Goal: Task Accomplishment & Management: Manage account settings

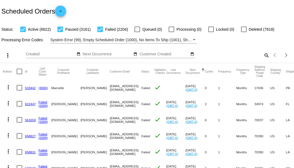
click at [263, 60] on mat-icon "search" at bounding box center [266, 55] width 7 height 9
click at [263, 57] on input "Search" at bounding box center [232, 54] width 73 height 4
paste input "787313"
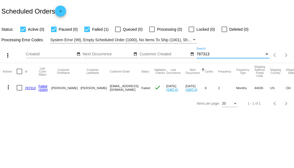
type input "787313"
click at [33, 89] on link "787313" at bounding box center [30, 88] width 11 height 4
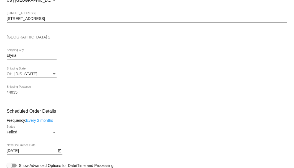
scroll to position [314, 0]
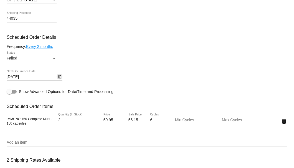
click at [59, 77] on icon "Open calendar" at bounding box center [60, 77] width 4 height 7
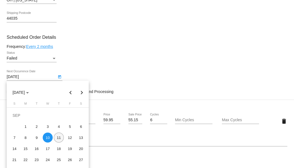
click at [58, 135] on div "11" at bounding box center [59, 138] width 10 height 10
type input "[DATE]"
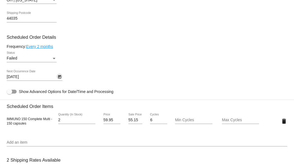
click at [54, 58] on div "Status" at bounding box center [54, 58] width 3 height 1
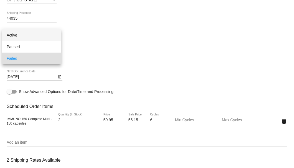
click at [36, 39] on span "Active" at bounding box center [32, 35] width 50 height 12
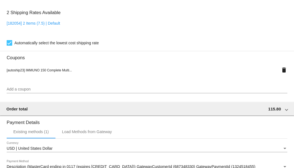
scroll to position [551, 0]
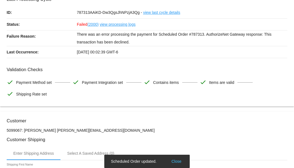
scroll to position [0, 0]
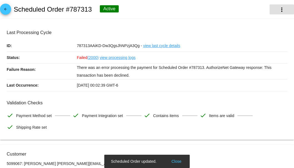
click at [278, 12] on mat-icon "more_vert" at bounding box center [281, 9] width 7 height 7
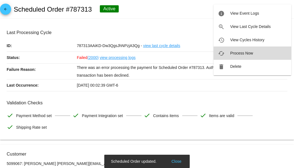
click at [245, 53] on span "Process Now" at bounding box center [241, 53] width 23 height 4
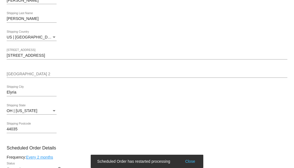
scroll to position [261, 0]
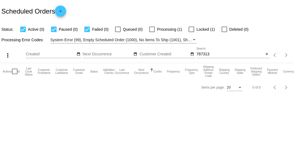
click at [213, 55] on input "787313" at bounding box center [229, 54] width 67 height 4
type input "787313"
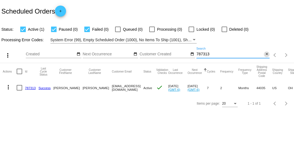
click at [267, 55] on mat-icon "close" at bounding box center [267, 54] width 4 height 4
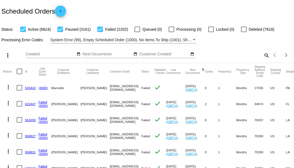
click at [263, 60] on mat-icon "search" at bounding box center [266, 55] width 7 height 9
click at [263, 57] on input "Search" at bounding box center [232, 54] width 73 height 4
paste input "697835"
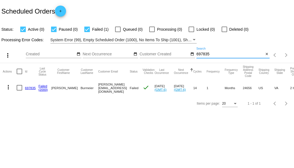
type input "697835"
click at [31, 87] on link "697835" at bounding box center [30, 88] width 11 height 4
click at [21, 88] on div at bounding box center [20, 88] width 6 height 6
click at [19, 91] on input "checkbox" at bounding box center [19, 91] width 0 height 0
checkbox input "true"
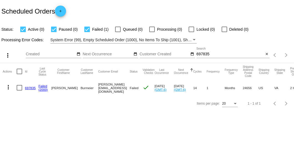
checkbox input "true"
click at [9, 87] on mat-icon "more_vert" at bounding box center [8, 87] width 7 height 7
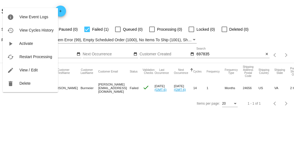
click at [81, 89] on div at bounding box center [147, 84] width 294 height 168
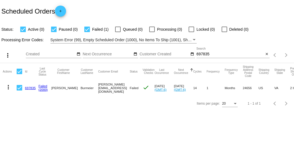
drag, startPoint x: 86, startPoint y: 87, endPoint x: 123, endPoint y: 88, distance: 37.7
click at [123, 88] on mat-row "more_vert 697835 Failed (2000) Carl Burmeier carlburmeier@yahoo.com Failed chec…" at bounding box center [197, 88] width 388 height 16
copy mat-row "carlburmeier@yahoo.com"
click at [29, 88] on link "697835" at bounding box center [30, 88] width 11 height 4
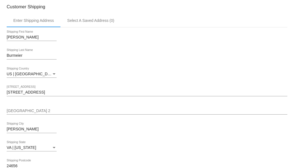
scroll to position [259, 0]
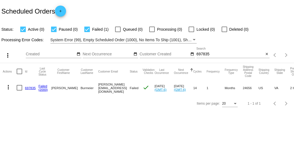
click at [20, 88] on div at bounding box center [20, 88] width 6 height 6
click at [19, 91] on input "checkbox" at bounding box center [19, 91] width 0 height 0
checkbox input "true"
click at [8, 89] on mat-icon "more_vert" at bounding box center [8, 87] width 7 height 7
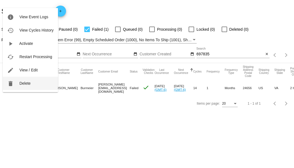
click at [27, 88] on button "delete Delete" at bounding box center [30, 83] width 55 height 13
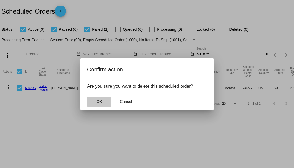
click at [100, 101] on span "OK" at bounding box center [99, 102] width 6 height 4
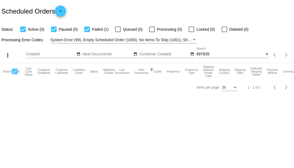
click at [208, 57] on div "697835 Search" at bounding box center [229, 52] width 67 height 11
click at [207, 55] on input "697835" at bounding box center [229, 54] width 67 height 4
paste input "943110"
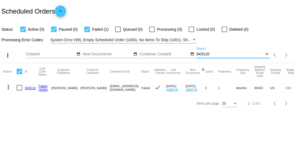
type input "943110"
click at [29, 88] on link "943110" at bounding box center [30, 88] width 11 height 4
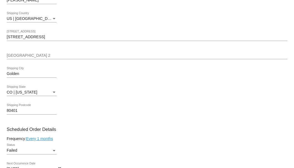
scroll to position [314, 0]
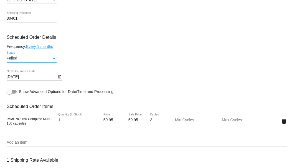
click at [54, 58] on div "Status" at bounding box center [54, 58] width 3 height 1
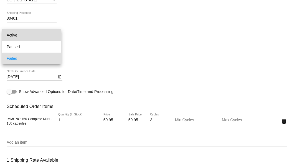
click at [42, 35] on span "Active" at bounding box center [32, 35] width 50 height 12
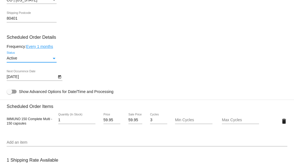
click at [59, 76] on icon "Open calendar" at bounding box center [59, 76] width 3 height 3
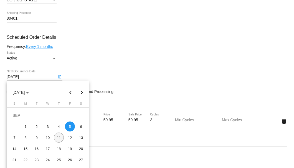
click at [58, 135] on div "11" at bounding box center [59, 138] width 10 height 10
type input "9/11/2025"
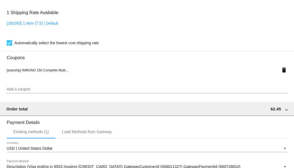
scroll to position [551, 0]
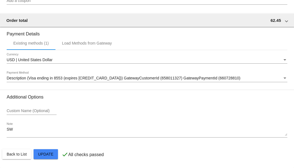
click at [48, 160] on mat-card-actions "Back to List Update" at bounding box center [146, 154] width 289 height 14
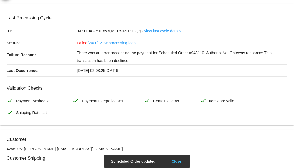
scroll to position [0, 0]
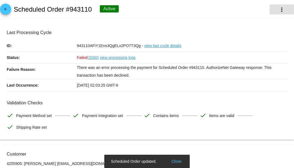
click at [278, 11] on mat-icon "more_vert" at bounding box center [281, 9] width 7 height 7
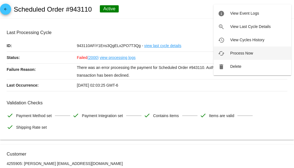
click at [236, 52] on span "Process Now" at bounding box center [241, 53] width 23 height 4
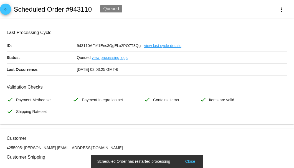
scroll to position [74, 0]
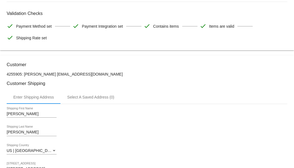
drag, startPoint x: 102, startPoint y: 73, endPoint x: 66, endPoint y: 74, distance: 35.8
click at [66, 74] on p "4255905: Joseph Wade McClain mcclainjw@gmail.com" at bounding box center [147, 74] width 281 height 4
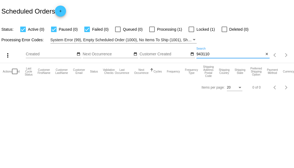
click at [210, 55] on input "943110" at bounding box center [229, 54] width 67 height 4
type input "943110"
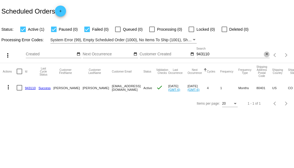
click at [265, 55] on mat-icon "close" at bounding box center [267, 54] width 4 height 4
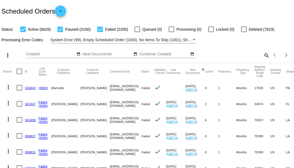
click at [264, 60] on mat-icon "search" at bounding box center [266, 55] width 7 height 9
click at [264, 57] on input "Search" at bounding box center [232, 54] width 73 height 4
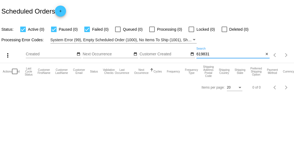
drag, startPoint x: 213, startPoint y: 55, endPoint x: 196, endPoint y: 55, distance: 16.6
click at [196, 55] on input "619831" at bounding box center [229, 54] width 67 height 4
type input "619831"
click at [267, 55] on mat-icon "close" at bounding box center [267, 54] width 4 height 4
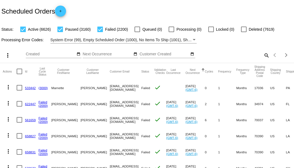
click at [263, 60] on mat-icon "search" at bounding box center [266, 55] width 7 height 9
click at [261, 57] on input "Search" at bounding box center [232, 54] width 73 height 4
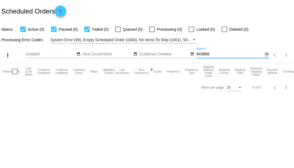
type input "643868"
click at [266, 56] on mat-icon "close" at bounding box center [267, 54] width 4 height 4
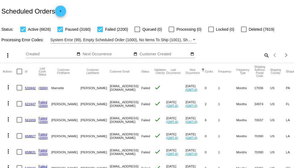
click at [263, 60] on mat-icon "search" at bounding box center [266, 55] width 7 height 9
click at [259, 57] on input "Search" at bounding box center [232, 54] width 73 height 4
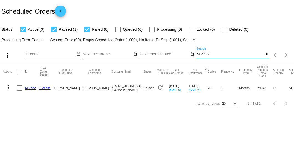
type input "612722"
click at [30, 88] on link "612722" at bounding box center [30, 88] width 11 height 4
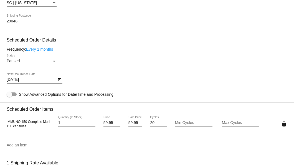
scroll to position [370, 0]
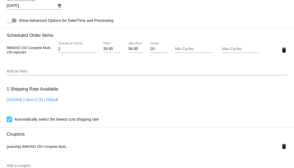
type input "2"
click at [94, 48] on input "2" at bounding box center [76, 49] width 37 height 4
drag, startPoint x: 127, startPoint y: 49, endPoint x: 136, endPoint y: 50, distance: 9.5
click at [136, 50] on input "59.95" at bounding box center [135, 49] width 14 height 4
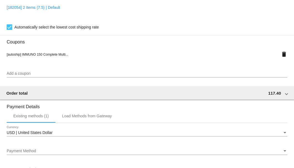
scroll to position [0, 0]
click at [280, 56] on mat-card "Customer 3937452: Alison Cooley alliedale1972@yahoo.com Customer Shipping Enter…" at bounding box center [147, 64] width 294 height 795
click at [281, 56] on mat-icon "delete" at bounding box center [284, 54] width 7 height 7
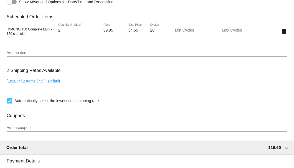
scroll to position [333, 0]
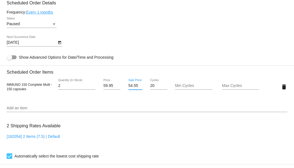
click at [134, 86] on input "54.55" at bounding box center [135, 86] width 14 height 4
type input "54.15"
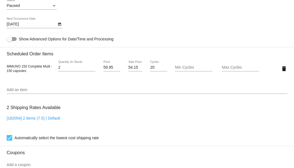
scroll to position [296, 0]
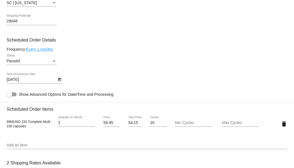
click at [53, 61] on div "Status" at bounding box center [54, 61] width 3 height 1
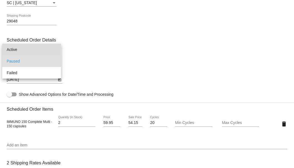
click at [47, 50] on span "Active" at bounding box center [32, 50] width 50 height 12
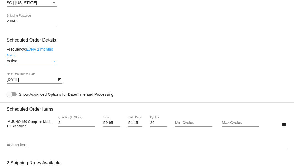
click at [61, 80] on icon "Open calendar" at bounding box center [60, 80] width 4 height 7
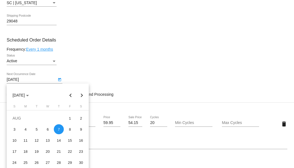
click at [83, 94] on button "Next month" at bounding box center [81, 95] width 11 height 11
click at [61, 140] on div "11" at bounding box center [59, 141] width 10 height 10
type input "9/11/2025"
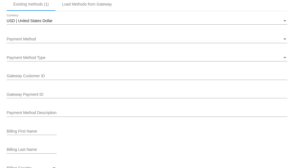
scroll to position [499, 0]
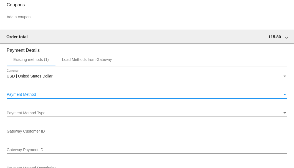
click at [50, 96] on div "Payment Method" at bounding box center [145, 95] width 276 height 4
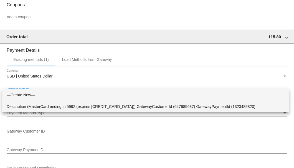
click at [54, 109] on span "Description (MasterCard ending in 5992 (expires 12/25)) GatewayCustomerId (6479…" at bounding box center [146, 107] width 278 height 12
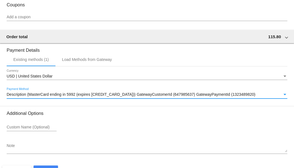
scroll to position [516, 0]
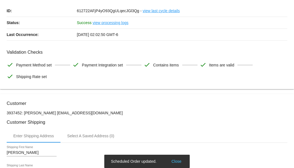
scroll to position [0, 0]
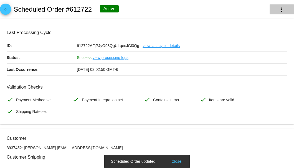
click at [282, 12] on mat-icon "more_vert" at bounding box center [281, 9] width 7 height 7
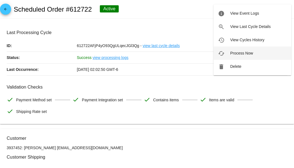
click at [241, 52] on span "Process Now" at bounding box center [241, 53] width 23 height 4
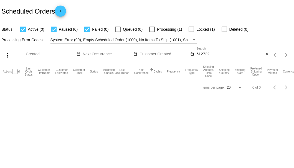
click at [210, 57] on div "612722 Search" at bounding box center [229, 52] width 67 height 11
click at [210, 55] on input "612722" at bounding box center [229, 54] width 67 height 4
type input "612722"
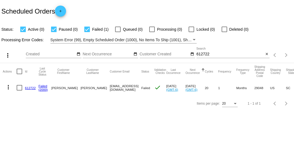
click at [29, 88] on link "612722" at bounding box center [30, 88] width 11 height 4
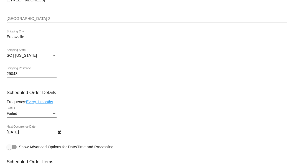
scroll to position [222, 0]
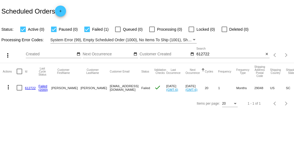
drag, startPoint x: 86, startPoint y: 88, endPoint x: 128, endPoint y: 89, distance: 41.3
click at [128, 89] on mat-row "more_vert 612722 Failed (2000) [PERSON_NAME][GEOGRAPHIC_DATA] [EMAIL_ADDRESS][D…" at bounding box center [202, 88] width 399 height 16
copy mat-cell "[EMAIL_ADDRESS][DOMAIN_NAME]"
